Goal: Task Accomplishment & Management: Use online tool/utility

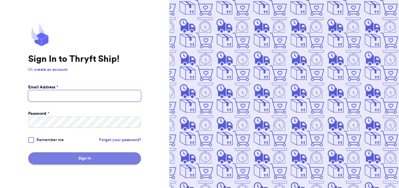
type input "[EMAIL_ADDRESS][DOMAIN_NAME]"
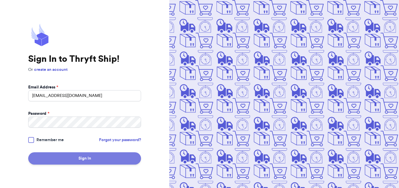
click at [69, 161] on button "Sign In" at bounding box center [84, 159] width 113 height 12
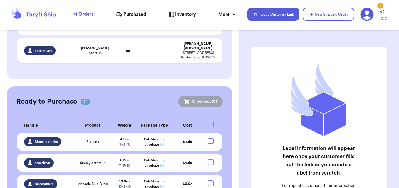
scroll to position [282, 0]
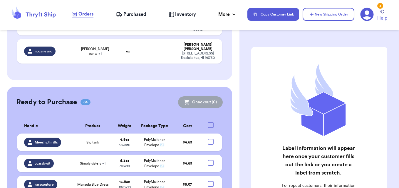
click at [208, 122] on div at bounding box center [211, 125] width 6 height 6
click at [210, 122] on input "checkbox" at bounding box center [210, 122] width 0 height 0
checkbox input "true"
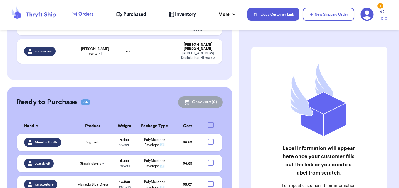
checkbox input "true"
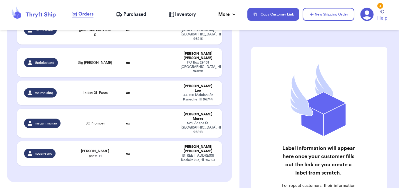
scroll to position [179, 0]
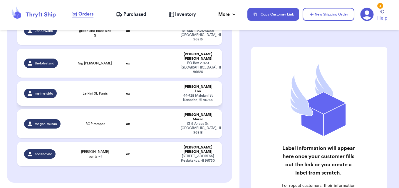
click at [103, 81] on td "Leikini XL Pants" at bounding box center [95, 93] width 41 height 25
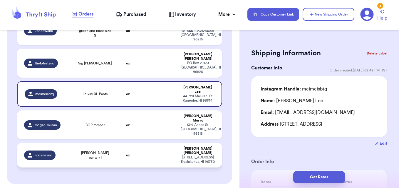
click at [119, 143] on td "oz" at bounding box center [127, 155] width 25 height 25
type input "Manuhealii top"
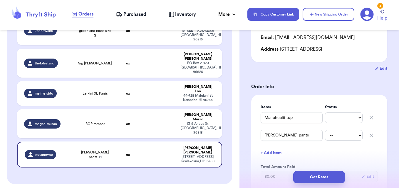
scroll to position [121, 0]
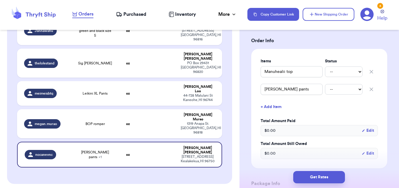
click at [368, 89] on icon "button" at bounding box center [371, 90] width 6 height 6
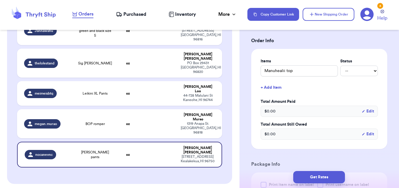
click at [273, 87] on button "+ Add Item" at bounding box center [319, 87] width 122 height 13
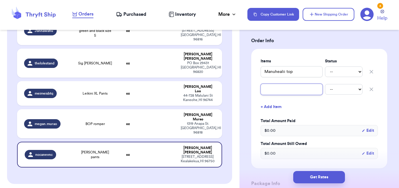
click at [273, 88] on input "text" at bounding box center [291, 89] width 62 height 11
click at [381, 53] on div "Items Status Manuhealii top -- Paid Owes -- Paid Owes + Add Item Total Amount P…" at bounding box center [319, 109] width 136 height 120
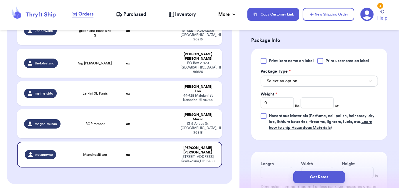
scroll to position [266, 0]
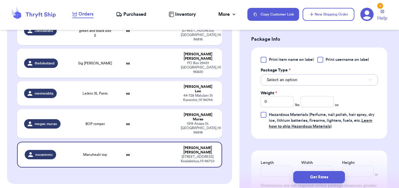
click at [341, 78] on button "Select an option" at bounding box center [318, 80] width 117 height 11
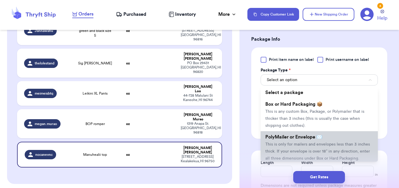
click at [307, 148] on li "PolyMailer or Envelope ✉️ This is only for mailers and envelopes less than 3 in…" at bounding box center [318, 148] width 117 height 33
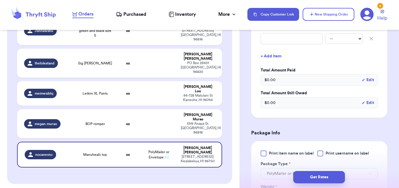
scroll to position [117, 0]
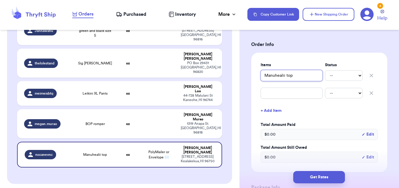
click at [304, 76] on input "Manuhealii top" at bounding box center [291, 75] width 62 height 11
type input "Manuhealii to"
type input "Manuhealii t"
type input "Manuhealii"
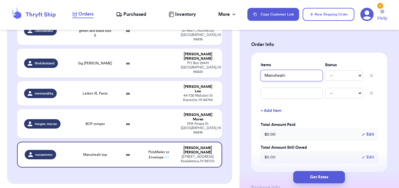
type input "Manuheali"
type input "Manuheal"
type input "Manuhea"
type input "Manuhe"
type input "Manu"
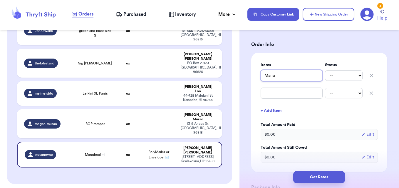
type input "Man"
type input "Ma"
type input "M"
type input "k"
type input "ka"
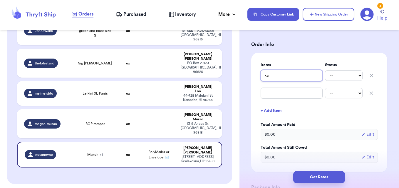
type input "kah"
type input "kahu"
type input "Kahulalea dress"
type input "Kahulalea dres"
type input "Kahulalea dre"
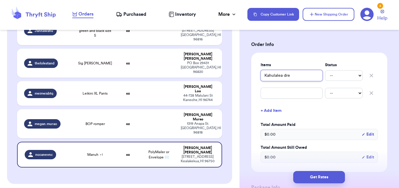
type input "Kahulalea dr"
type input "Kahulalea d"
type input "Kahulalea"
type input "Kahulalea p"
type input "Kahulalea pa"
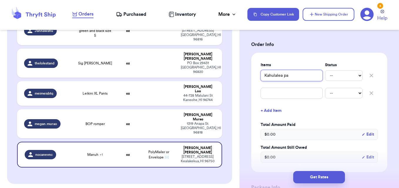
type input "Kahulalea pan"
type input "Kahulalea pant"
type input "Kahulalea pants"
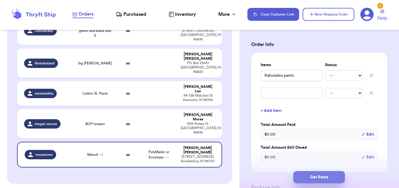
click at [323, 173] on button "Get Rates" at bounding box center [319, 177] width 52 height 12
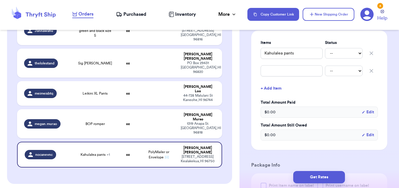
scroll to position [135, 0]
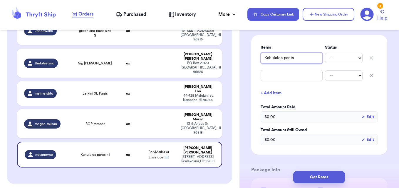
click at [306, 58] on input "Kahulalea pants" at bounding box center [291, 58] width 62 height 11
type input "Kahulalea pant"
type input "Kahulalea pan"
type input "Kahulalea pa"
type input "Kahulalea p"
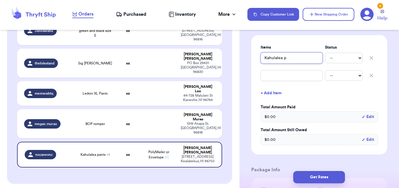
type input "Kahulalea"
type input "Kahulale"
type input "Kahulal"
type input "Kahula"
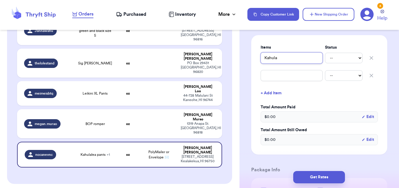
type input "Kahul"
type input "Kahu"
type input "Kah"
type input "Ka"
type input "K"
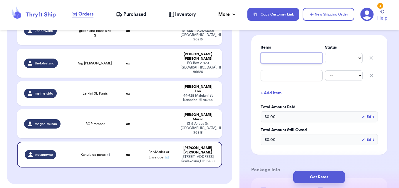
type input "m"
type input "ma"
type input "man"
type input "manu"
type input "manuh"
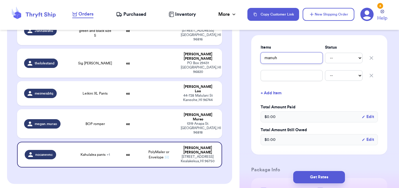
type input "manuhe"
type input "manuhea"
type input "manuheal"
type input "manuheali"
type input "manuhealii"
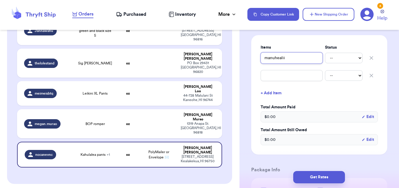
type input "manuhealii"
click at [306, 58] on input "manuhealii" at bounding box center [291, 58] width 62 height 11
type input "manuhealii"
type input "manuhealii t"
type input "manuhealii to"
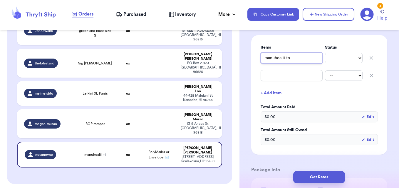
type input "manuhealii top"
click at [368, 77] on icon "button" at bounding box center [371, 76] width 6 height 6
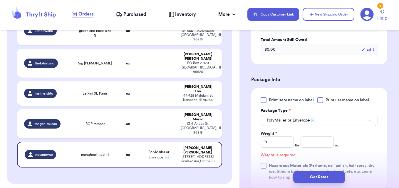
scroll to position [208, 0]
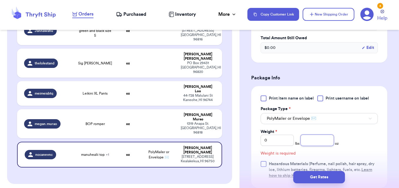
click at [318, 141] on input "number" at bounding box center [316, 140] width 33 height 11
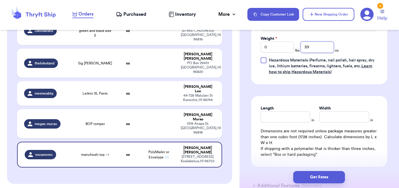
scroll to position [302, 0]
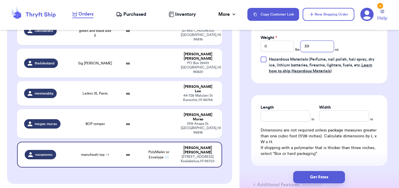
type input "39"
click at [270, 115] on input "Length" at bounding box center [285, 116] width 50 height 11
type input "7"
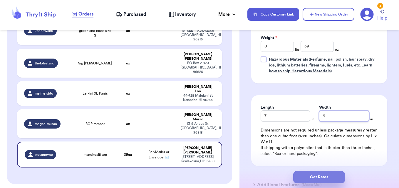
type input "9"
click at [332, 181] on button "Get Rates" at bounding box center [319, 177] width 52 height 12
type input "2"
type input "7"
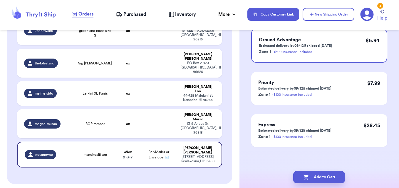
scroll to position [0, 0]
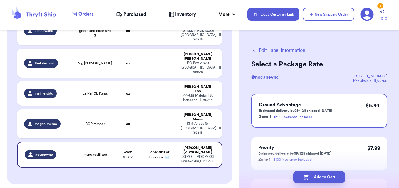
click at [286, 52] on button "Edit Label Information" at bounding box center [278, 50] width 54 height 7
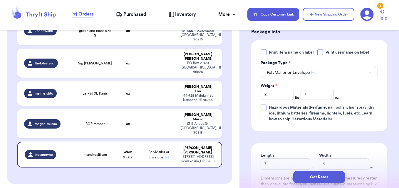
scroll to position [252, 0]
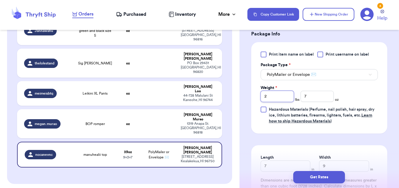
click at [274, 98] on input "2" at bounding box center [276, 96] width 33 height 11
click at [313, 101] on input "7" at bounding box center [316, 96] width 33 height 11
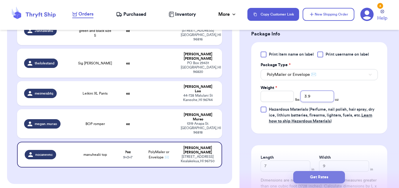
type input "3.9"
click at [318, 181] on button "Get Rates" at bounding box center [319, 177] width 52 height 12
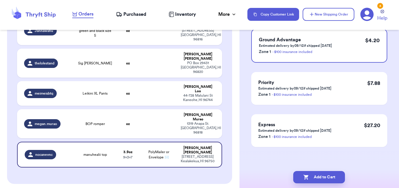
scroll to position [0, 0]
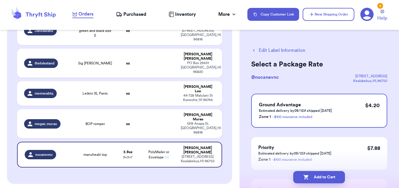
click at [318, 181] on button "Add to Cart" at bounding box center [319, 177] width 52 height 12
checkbox input "true"
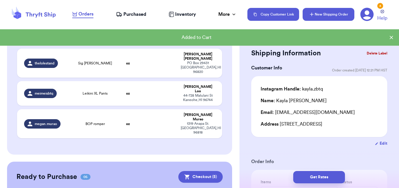
click at [332, 11] on button "New Shipping Order" at bounding box center [328, 14] width 52 height 13
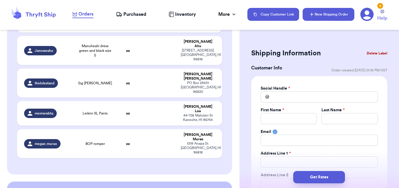
scroll to position [200, 0]
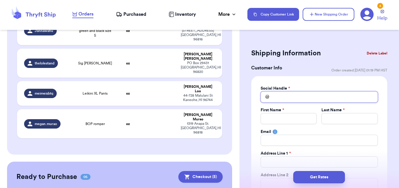
click at [289, 95] on input "Total Amount Paid" at bounding box center [318, 97] width 117 height 11
type input "n"
type input "no"
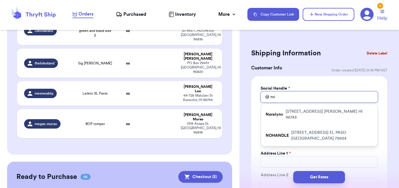
type input "noc"
type input "noca"
type input "nocan"
type input "nocane"
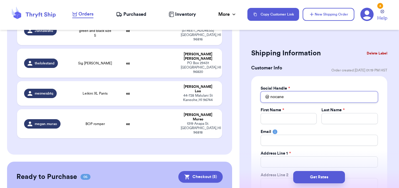
type input "nocanev"
type input "nocaneve"
type input "nocanev"
type input "nocanevn"
type input "nocanevnc"
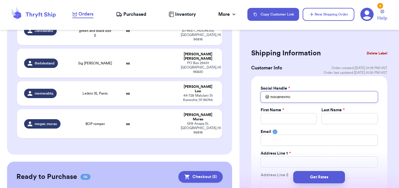
type input "nocanevnc"
click at [284, 116] on input "Total Amount Paid" at bounding box center [288, 118] width 56 height 11
type input "c"
type input "ce"
type input "cel"
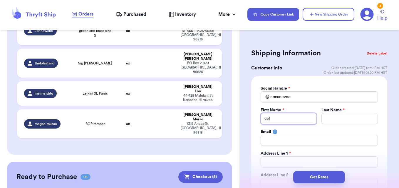
type input "cele"
type input "celes"
type input "[PERSON_NAME]"
type input "n"
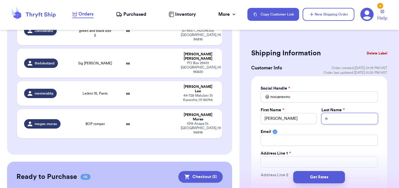
type input "no"
type input "noz"
type input "noza"
type input "nozak"
type input "nozaki"
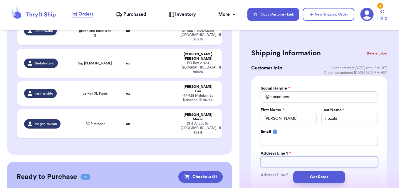
click at [284, 164] on input "Total Amount Paid" at bounding box center [318, 162] width 117 height 11
type input "4"
type input "45"
type input "450"
type input "4503"
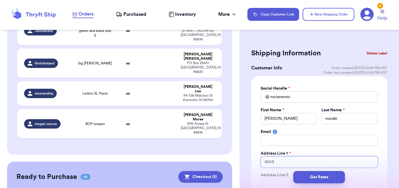
type input "450"
click at [284, 164] on input "450" at bounding box center [318, 162] width 117 height 11
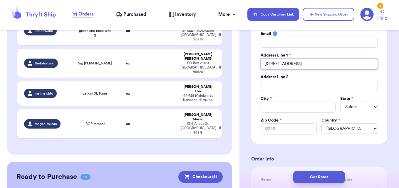
scroll to position [104, 0]
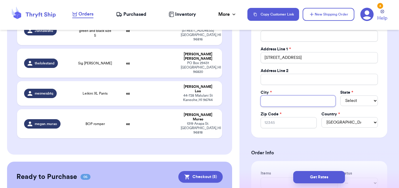
click at [300, 100] on input "Total Amount Paid" at bounding box center [297, 101] width 75 height 11
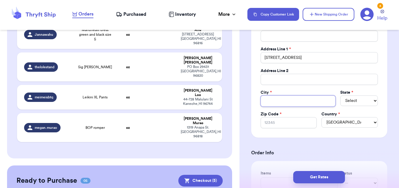
scroll to position [204, 0]
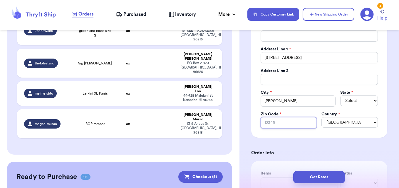
click at [297, 120] on input "Zip Code *" at bounding box center [288, 122] width 56 height 11
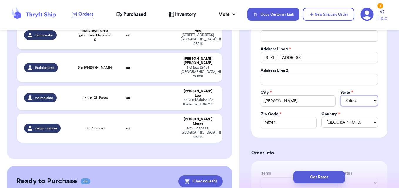
click at [354, 103] on select "Select AL AK AZ AR CA CO [GEOGRAPHIC_DATA] DE DC [GEOGRAPHIC_DATA] [GEOGRAPHIC_…" at bounding box center [359, 101] width 38 height 11
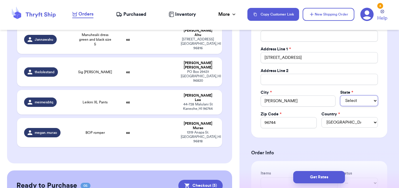
scroll to position [209, 0]
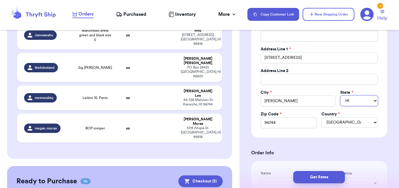
click at [340, 96] on select "Select AL AK AZ AR CA CO [GEOGRAPHIC_DATA] DE DC [GEOGRAPHIC_DATA] [GEOGRAPHIC_…" at bounding box center [359, 101] width 38 height 11
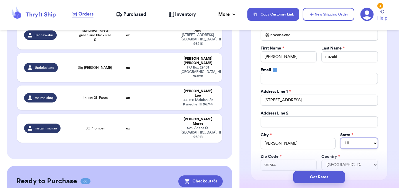
scroll to position [61, 0]
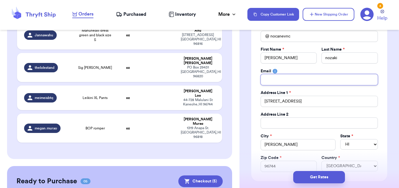
click at [306, 82] on input "Total Amount Paid" at bounding box center [318, 79] width 117 height 11
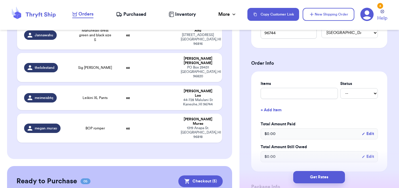
scroll to position [193, 0]
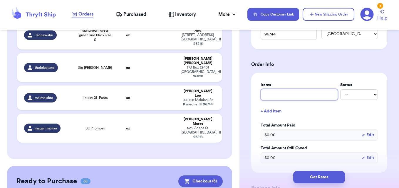
click at [308, 92] on input "text" at bounding box center [298, 94] width 77 height 11
click at [278, 113] on button "+ Add Item" at bounding box center [319, 111] width 122 height 13
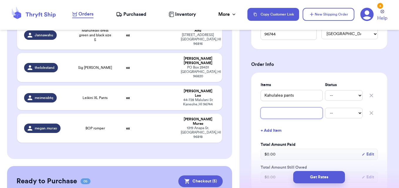
click at [278, 113] on input "text" at bounding box center [291, 113] width 62 height 11
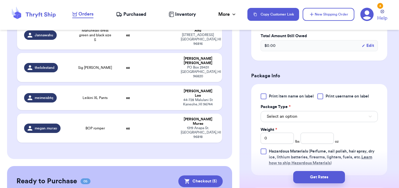
scroll to position [357, 0]
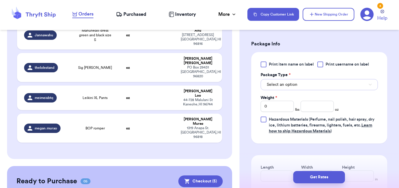
click at [360, 88] on button "Select an option" at bounding box center [318, 84] width 117 height 11
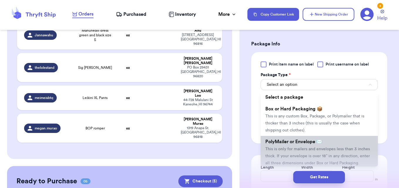
click at [314, 147] on span "This is only for mailers and envelopes less than 3 inches thick. If your envelo…" at bounding box center [317, 156] width 104 height 18
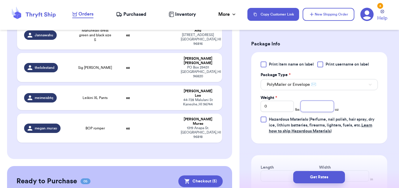
click at [313, 105] on input "number" at bounding box center [316, 106] width 33 height 11
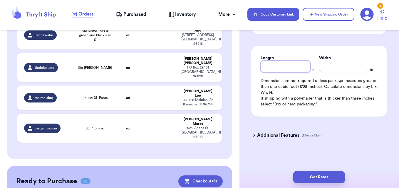
click at [283, 61] on input "Length" at bounding box center [285, 66] width 50 height 11
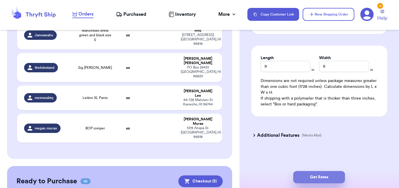
click at [316, 176] on button "Get Rates" at bounding box center [319, 177] width 52 height 12
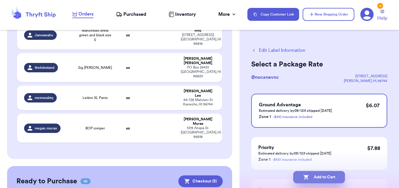
click at [316, 176] on button "Add to Cart" at bounding box center [319, 177] width 52 height 12
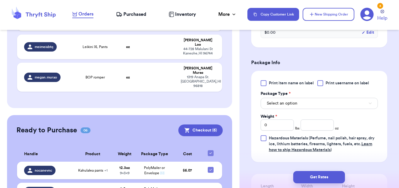
scroll to position [227, 0]
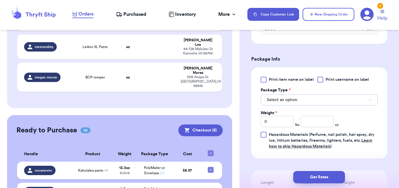
click at [336, 99] on button "Select an option" at bounding box center [318, 100] width 117 height 11
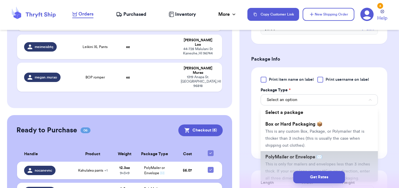
click at [296, 161] on li "PolyMailer or Envelope ✉️ This is only for mailers and envelopes less than 3 in…" at bounding box center [318, 167] width 117 height 33
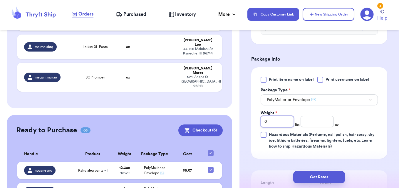
click at [286, 121] on input "0" at bounding box center [276, 121] width 33 height 11
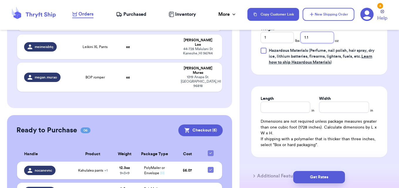
scroll to position [312, 0]
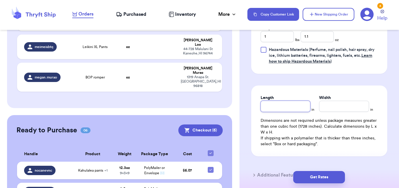
click at [262, 109] on input "Length" at bounding box center [285, 106] width 50 height 11
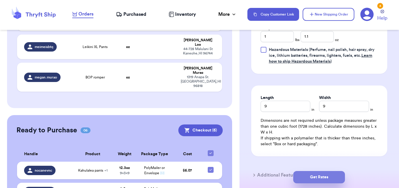
click at [309, 178] on button "Get Rates" at bounding box center [319, 177] width 52 height 12
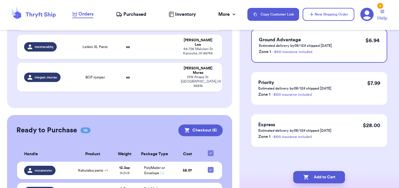
scroll to position [0, 0]
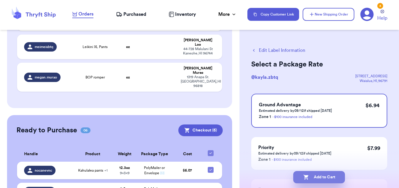
click at [309, 179] on button "Add to Cart" at bounding box center [319, 177] width 52 height 12
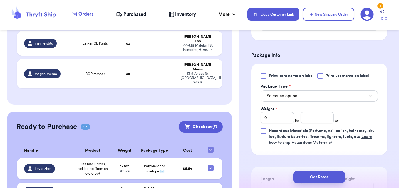
scroll to position [285, 0]
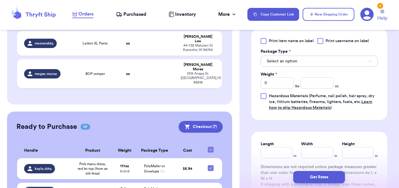
click at [353, 59] on button "Select an option" at bounding box center [318, 61] width 117 height 11
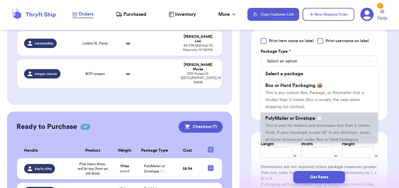
click at [278, 125] on span "This is only for mailers and envelopes less than 3 inches thick. If your envelo…" at bounding box center [317, 133] width 104 height 18
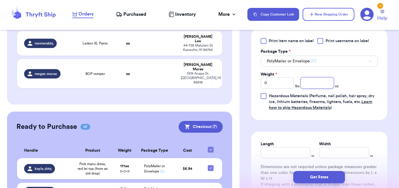
click at [317, 81] on input "number" at bounding box center [316, 82] width 33 height 11
click at [282, 149] on input "Length" at bounding box center [285, 152] width 50 height 11
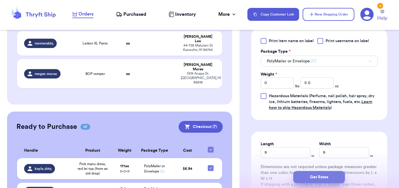
click at [318, 177] on button "Get Rates" at bounding box center [319, 177] width 52 height 12
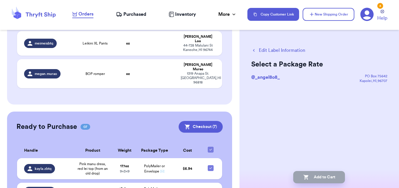
scroll to position [0, 0]
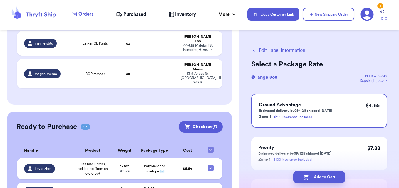
click at [318, 177] on button "Add to Cart" at bounding box center [319, 177] width 52 height 12
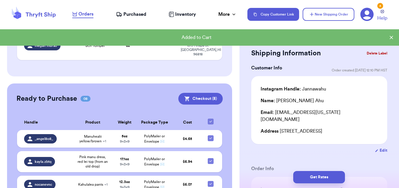
scroll to position [179, 0]
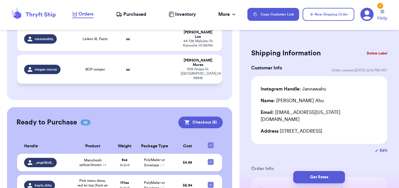
click at [177, 55] on td "[PERSON_NAME] [STREET_ADDRESS]" at bounding box center [199, 69] width 45 height 29
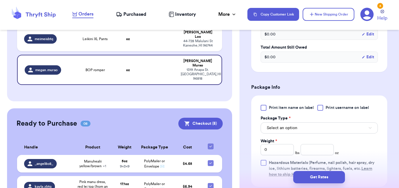
scroll to position [211, 0]
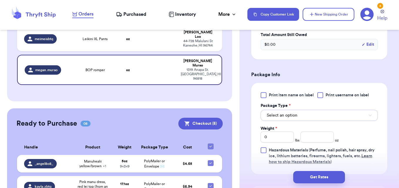
click at [362, 116] on button "Select an option" at bounding box center [318, 115] width 117 height 11
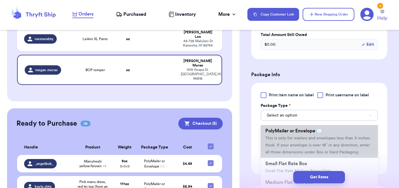
scroll to position [43, 0]
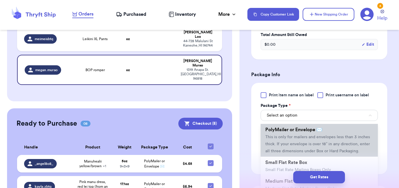
click at [331, 139] on li "PolyMailer or Envelope ✉️ This is only for mailers and envelopes less than 3 in…" at bounding box center [318, 140] width 117 height 33
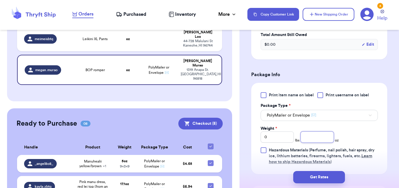
click at [306, 135] on input "number" at bounding box center [316, 137] width 33 height 11
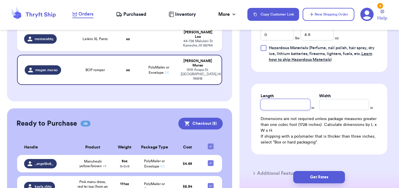
click at [289, 107] on input "Length" at bounding box center [285, 104] width 50 height 11
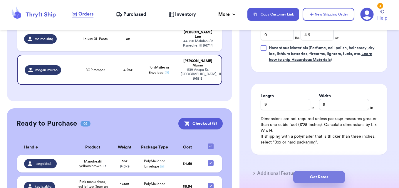
click at [323, 177] on button "Get Rates" at bounding box center [319, 177] width 52 height 12
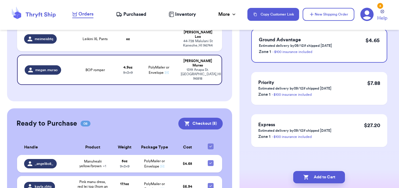
scroll to position [0, 0]
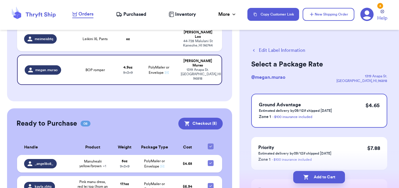
click at [323, 177] on button "Add to Cart" at bounding box center [319, 177] width 52 height 12
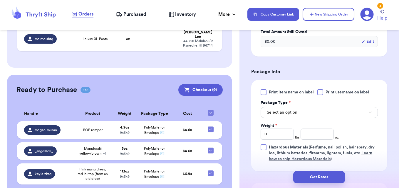
scroll to position [222, 0]
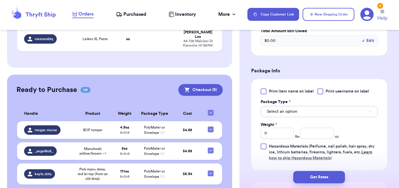
click at [358, 109] on button "Select an option" at bounding box center [318, 111] width 117 height 11
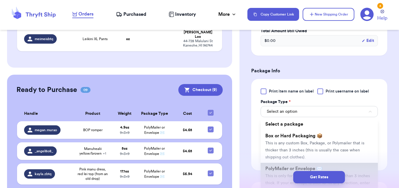
click at [289, 167] on span "PolyMailer or Envelope ✉️" at bounding box center [293, 169] width 57 height 5
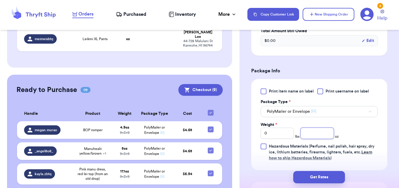
click at [311, 128] on input "number" at bounding box center [316, 133] width 33 height 11
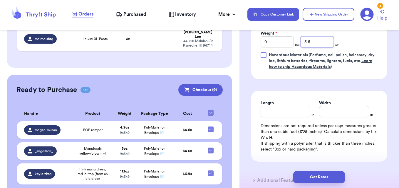
scroll to position [314, 0]
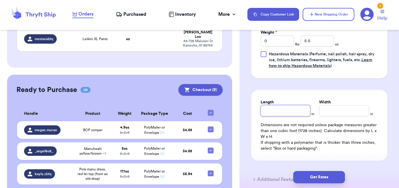
click at [293, 105] on input "Length" at bounding box center [285, 110] width 50 height 11
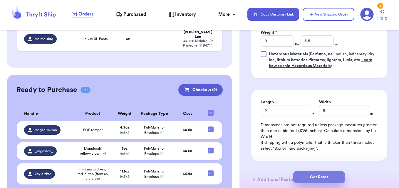
click at [306, 174] on button "Get Rates" at bounding box center [319, 177] width 52 height 12
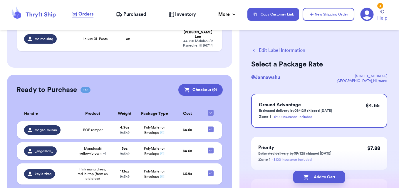
click at [306, 174] on button "Add to Cart" at bounding box center [319, 177] width 52 height 12
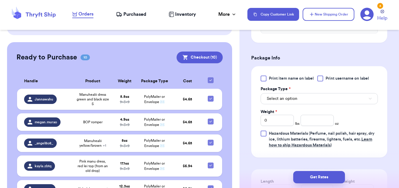
scroll to position [240, 0]
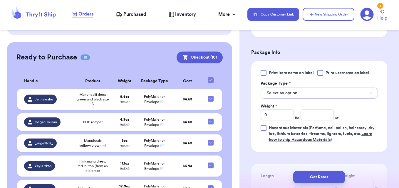
click at [362, 88] on button "Select an option" at bounding box center [318, 93] width 117 height 11
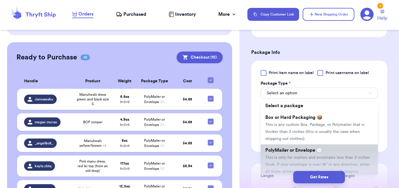
click at [333, 146] on li "PolyMailer or Envelope ✉️ This is only for mailers and envelopes less than 3 in…" at bounding box center [318, 161] width 117 height 33
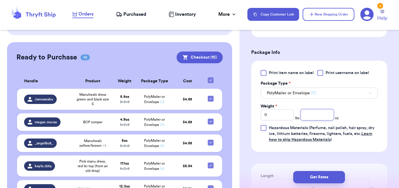
click at [320, 109] on input "number" at bounding box center [316, 114] width 33 height 11
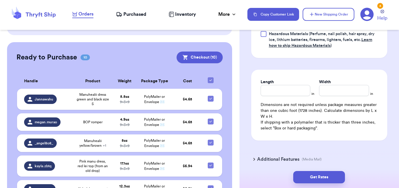
scroll to position [336, 0]
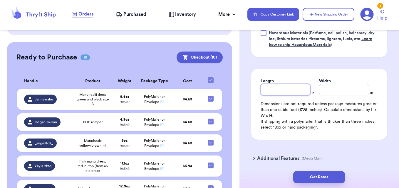
click at [295, 84] on input "Length" at bounding box center [285, 89] width 50 height 11
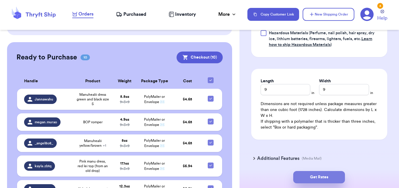
click at [325, 177] on button "Get Rates" at bounding box center [319, 177] width 52 height 12
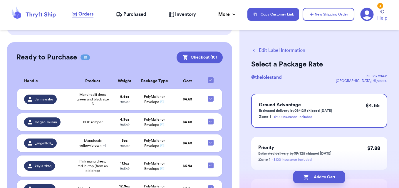
click at [325, 177] on button "Add to Cart" at bounding box center [319, 177] width 52 height 12
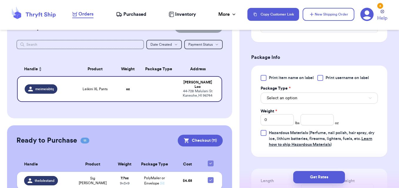
scroll to position [231, 0]
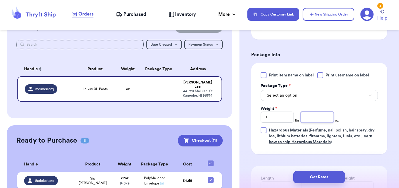
click at [329, 116] on input "number" at bounding box center [316, 117] width 33 height 11
click at [332, 97] on button "Select an option" at bounding box center [318, 95] width 117 height 11
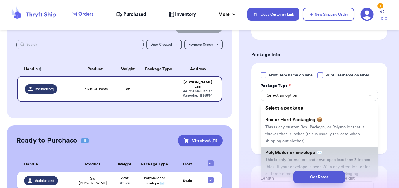
click at [318, 152] on span "PolyMailer or Envelope ✉️" at bounding box center [293, 153] width 57 height 5
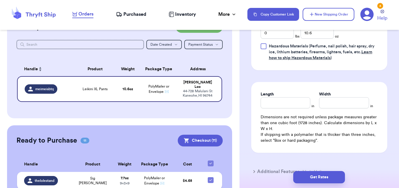
scroll to position [317, 0]
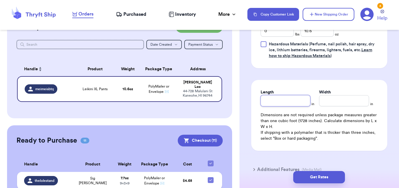
click at [297, 99] on input "Length" at bounding box center [285, 100] width 50 height 11
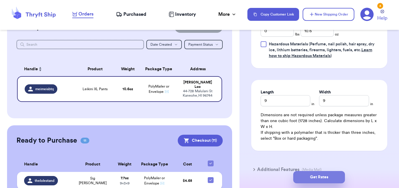
click at [328, 178] on button "Get Rates" at bounding box center [319, 177] width 52 height 12
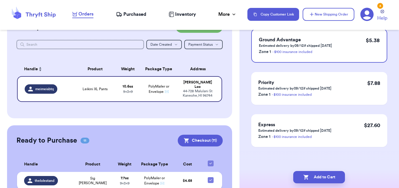
scroll to position [0, 0]
